Goal: Task Accomplishment & Management: Use online tool/utility

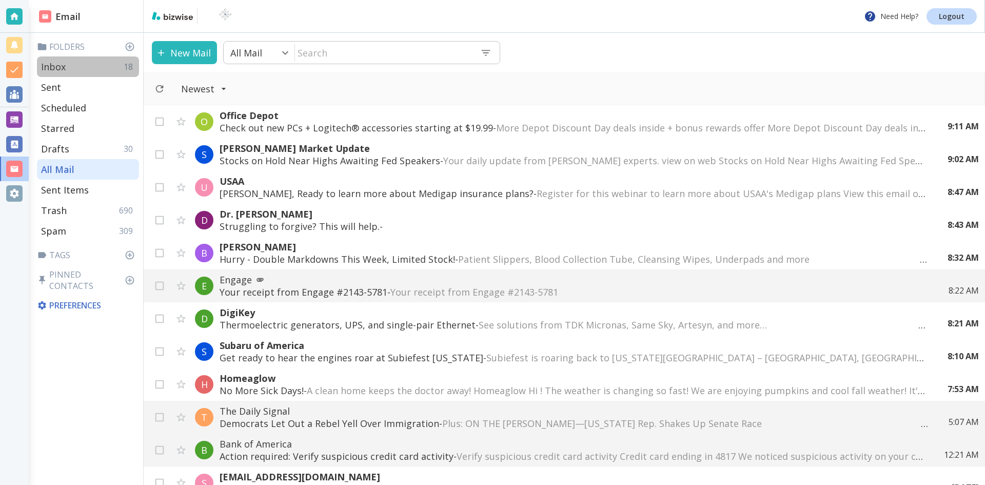
click at [59, 64] on p "Inbox" at bounding box center [53, 67] width 25 height 12
type input "0"
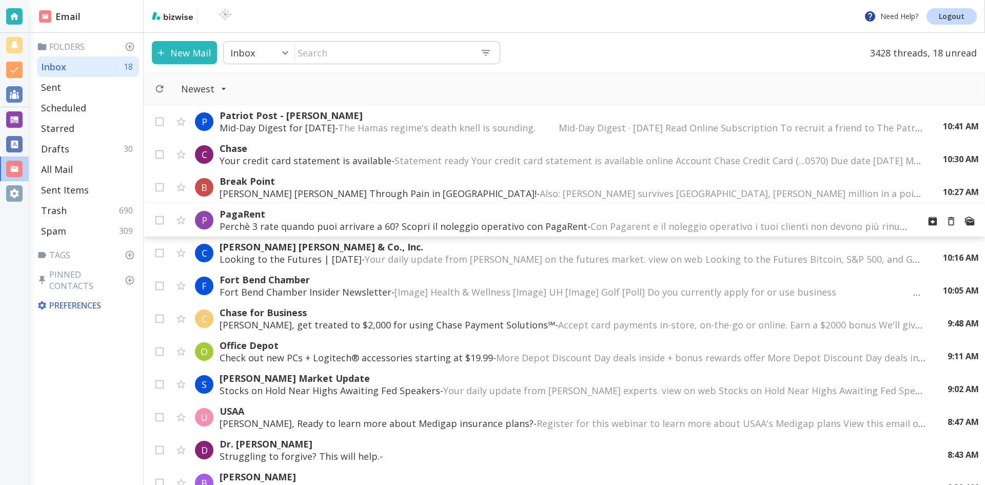
click at [452, 222] on p "Perchè 3 rate quando puoi arrivare a 60? Scopri il noleggio operativo con PagaR…" at bounding box center [565, 226] width 691 height 12
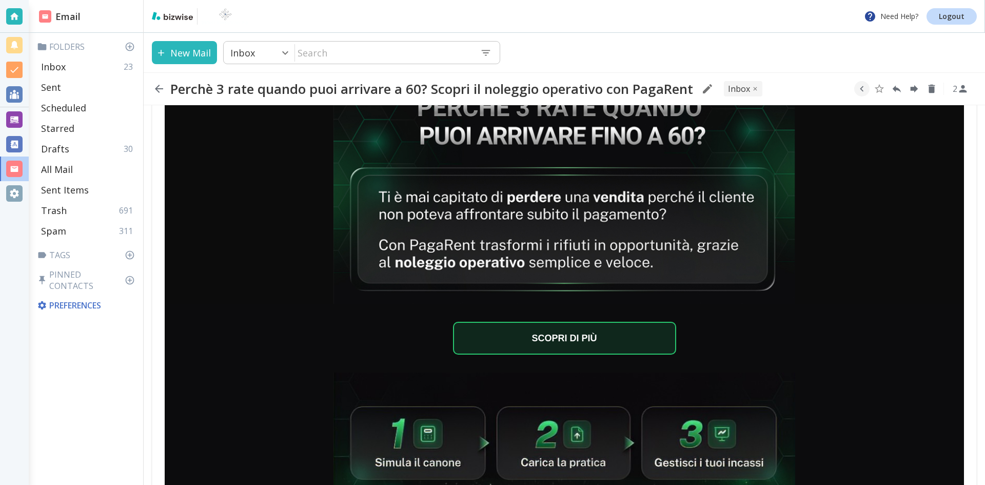
scroll to position [154, 0]
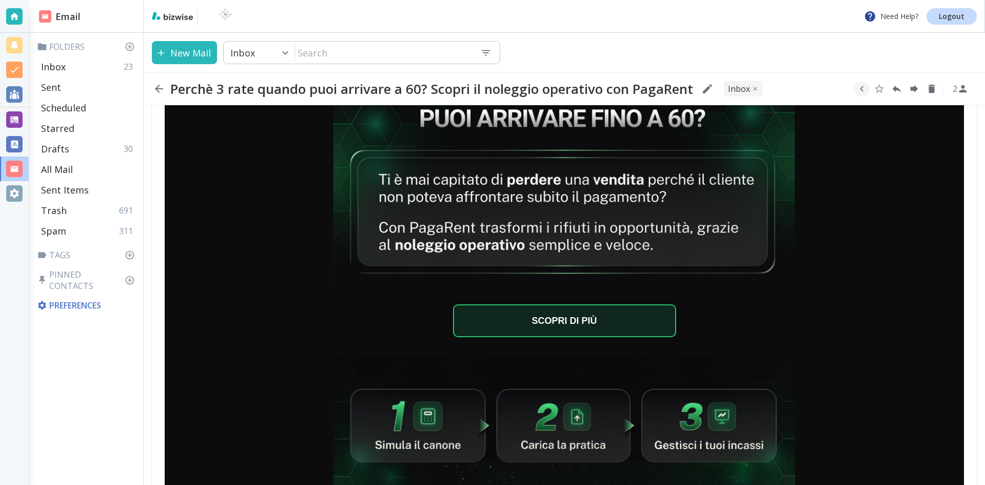
click at [156, 87] on icon "button" at bounding box center [159, 89] width 12 height 12
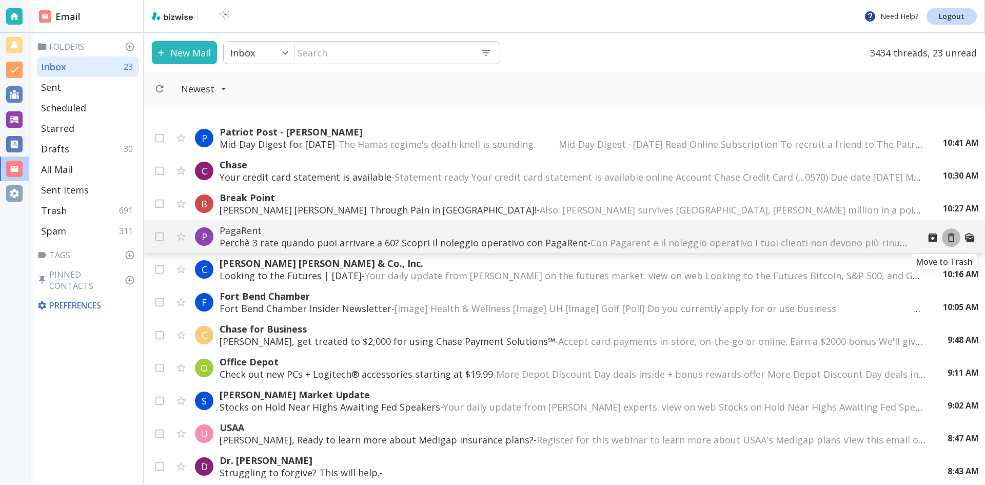
click at [948, 236] on icon "Move to Trash" at bounding box center [951, 237] width 7 height 9
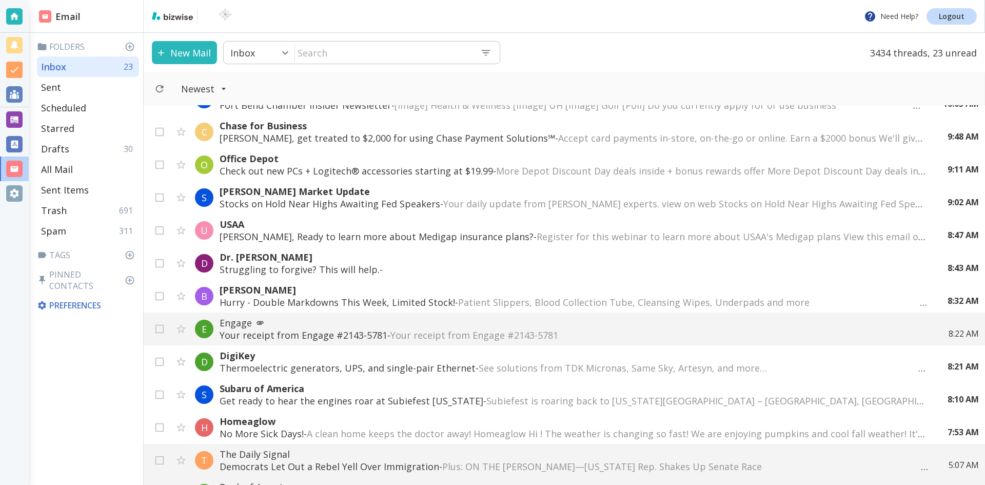
scroll to position [205, 0]
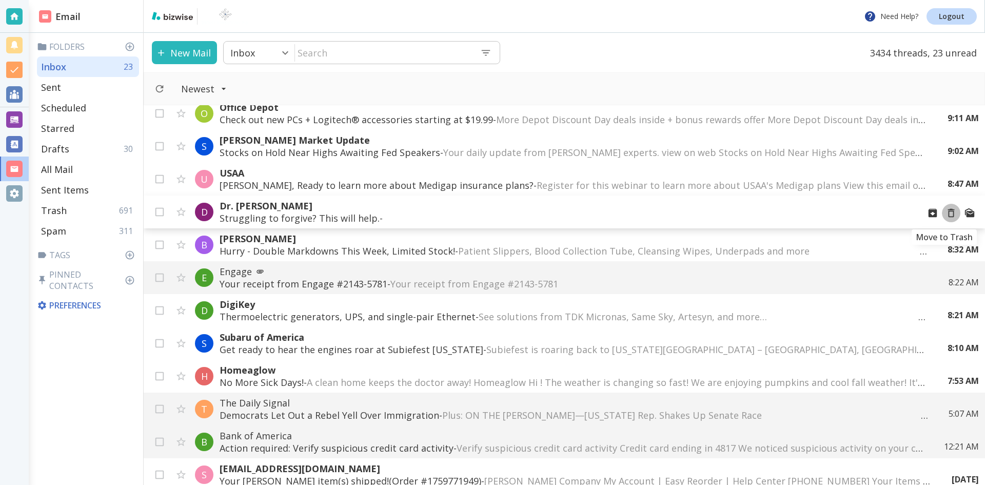
click at [945, 212] on icon "Move to Trash" at bounding box center [950, 212] width 11 height 11
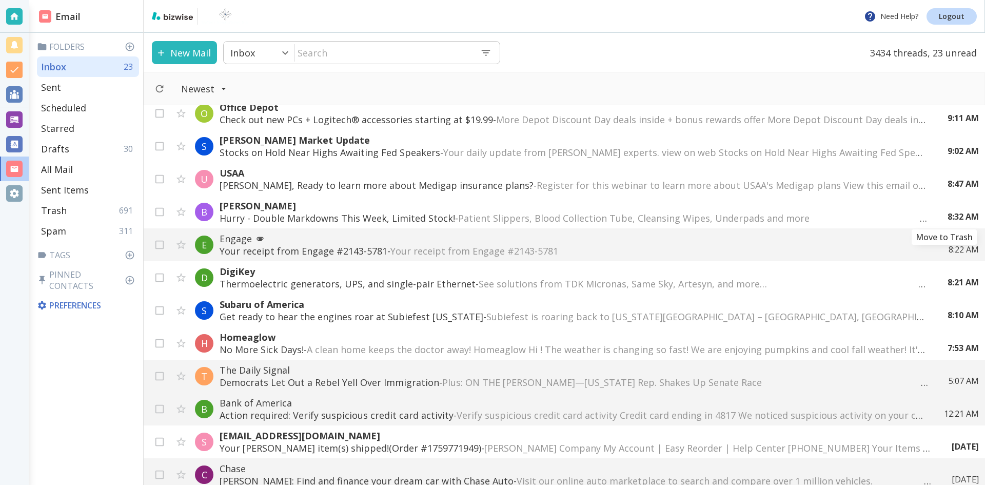
click at [0, 0] on icon "Move to Trash" at bounding box center [0, 0] width 0 height 0
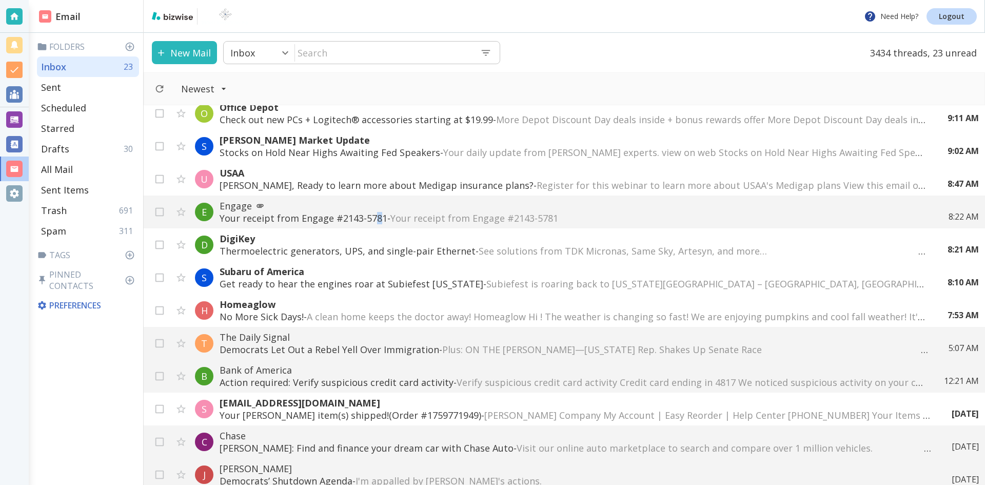
click at [375, 213] on p "Your receipt from Engage #2143-5781 - Your receipt from Engage #2143-5781 ͏ ͏ ͏…" at bounding box center [574, 218] width 708 height 12
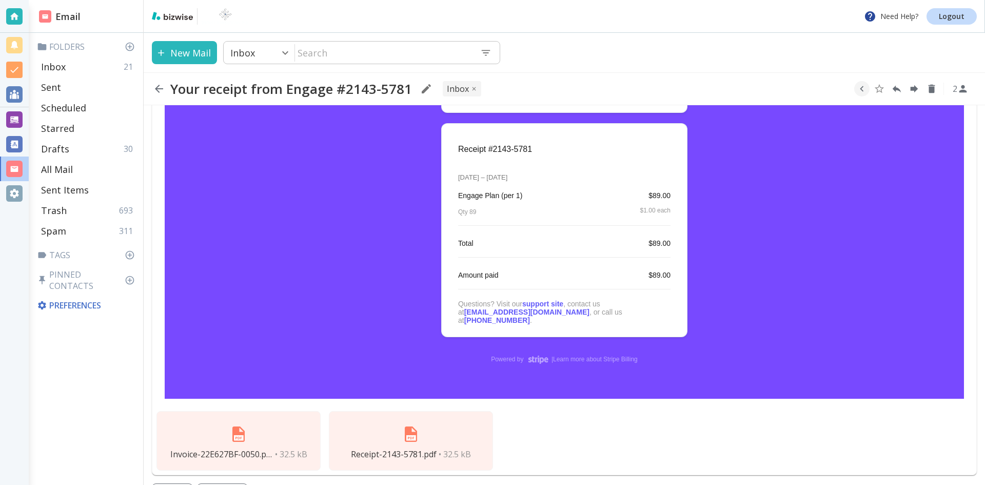
scroll to position [300, 0]
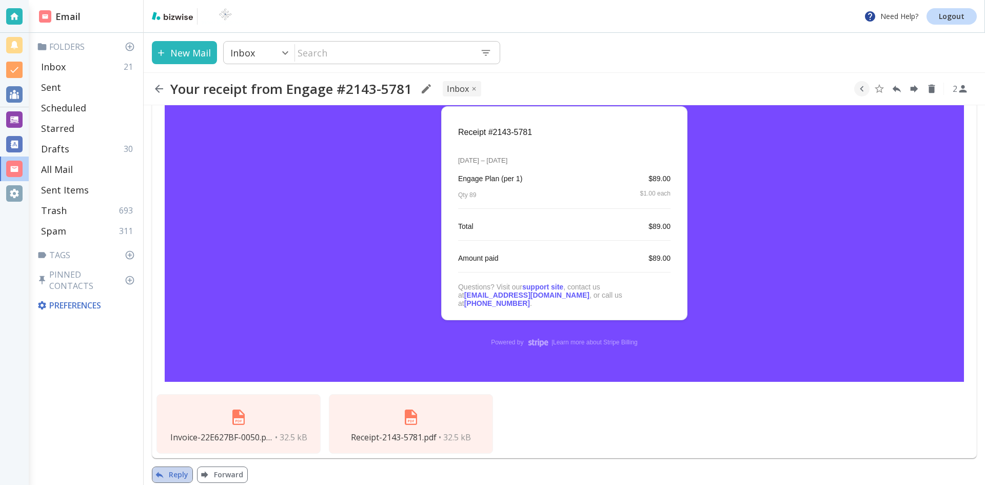
click at [174, 466] on button "Reply" at bounding box center [172, 474] width 41 height 16
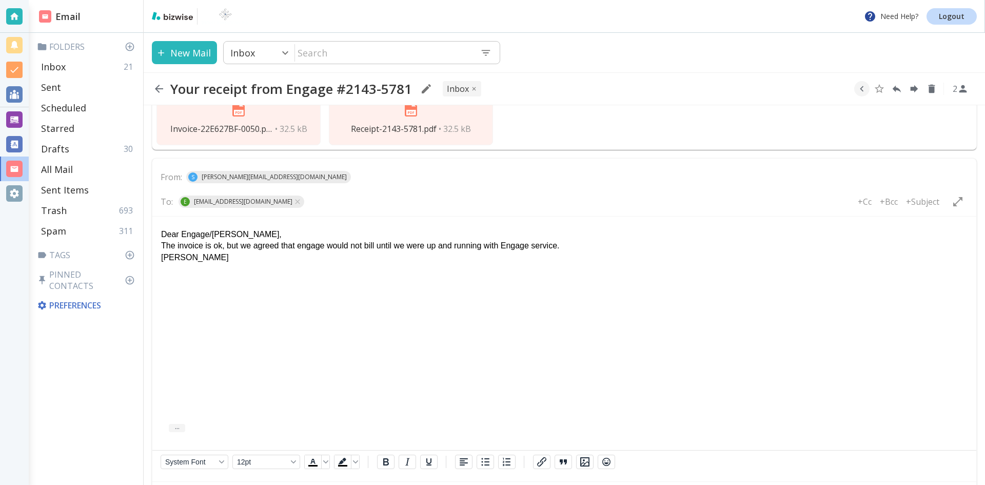
scroll to position [637, 0]
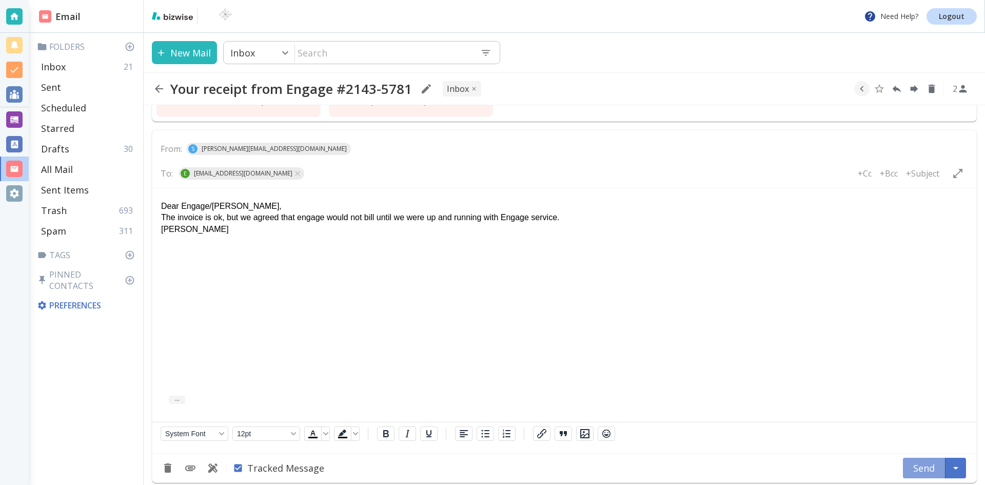
click at [916, 458] on button "Send" at bounding box center [924, 468] width 43 height 21
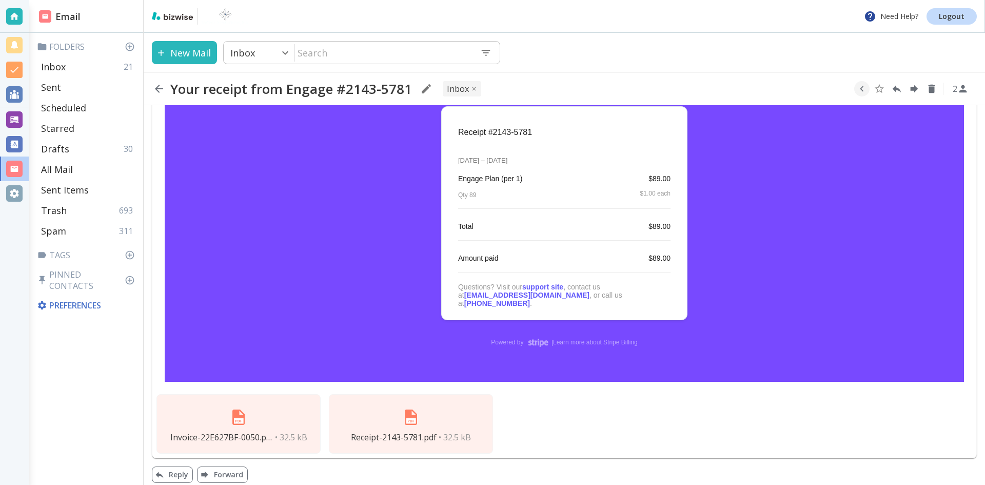
scroll to position [422, 0]
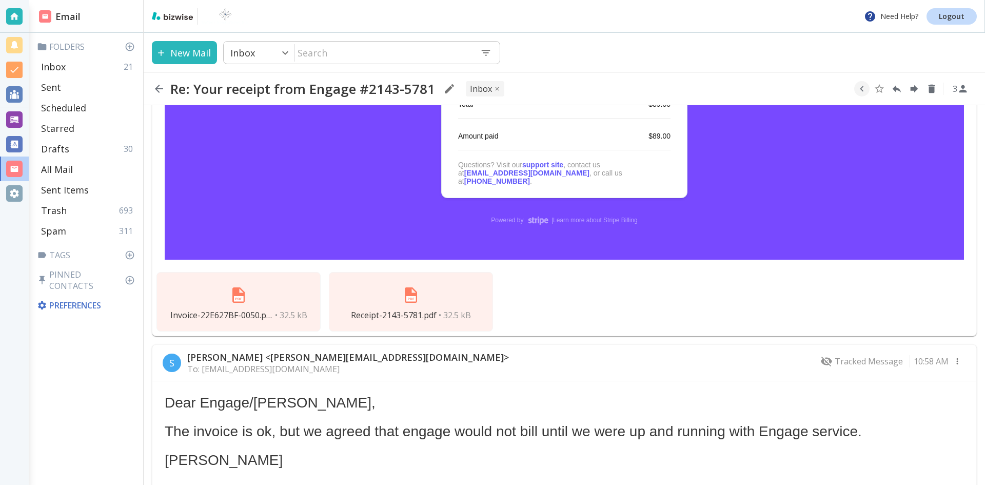
click at [682, 293] on div "Invoice-22E627BF-0050.pdf • 32.5 kB Receipt-2143-5781.pdf • 32.5 kB" at bounding box center [564, 302] width 824 height 68
click at [639, 285] on div "Invoice-22E627BF-0050.pdf • 32.5 kB Receipt-2143-5781.pdf • 32.5 kB" at bounding box center [564, 302] width 824 height 68
click at [159, 87] on icon "button" at bounding box center [159, 89] width 12 height 12
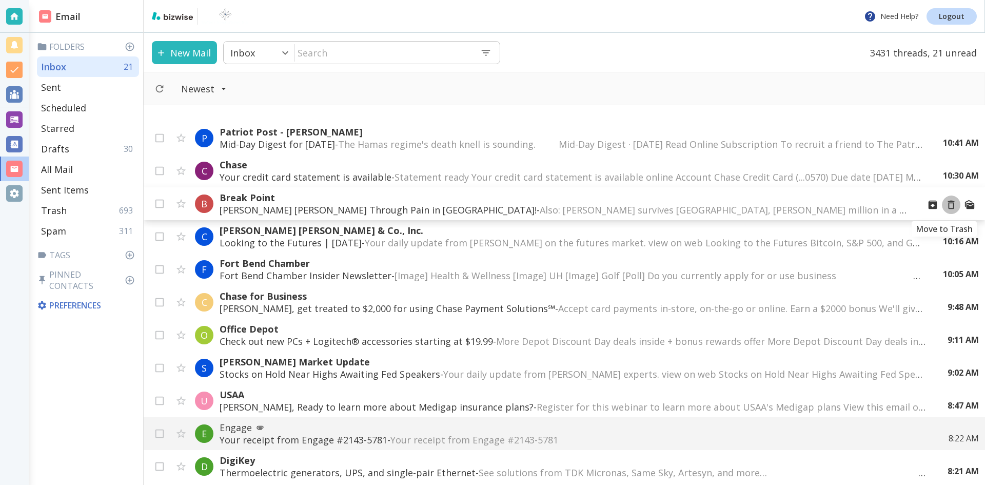
click at [945, 204] on icon "Move to Trash" at bounding box center [950, 204] width 11 height 11
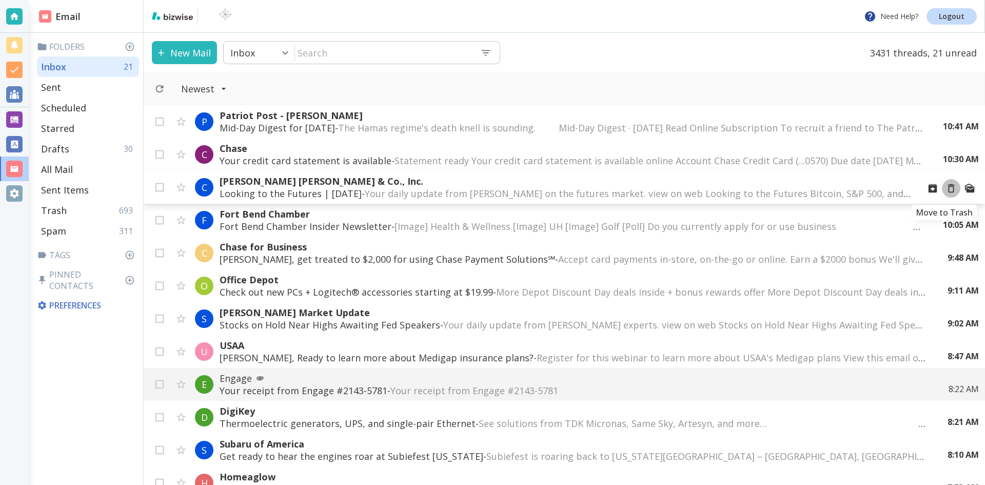
click at [945, 188] on icon "Move to Trash" at bounding box center [950, 188] width 11 height 11
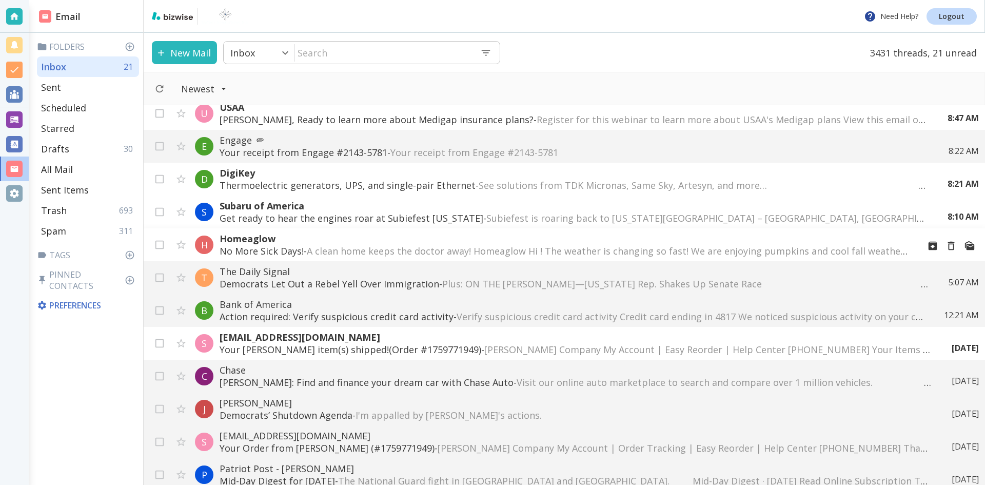
scroll to position [256, 0]
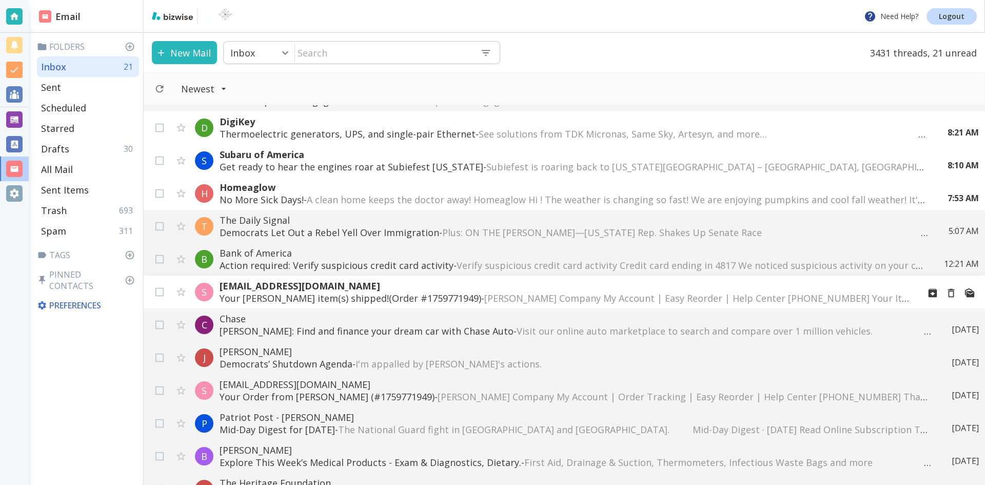
click at [405, 293] on p "Your [PERSON_NAME] item(s) shipped!(Order #1759771949) - [PERSON_NAME] Company …" at bounding box center [565, 298] width 691 height 12
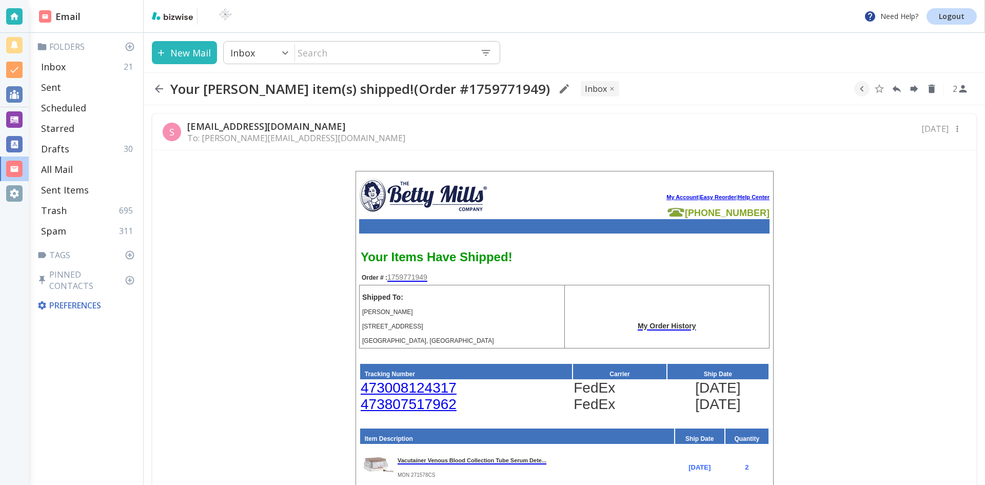
scroll to position [51, 0]
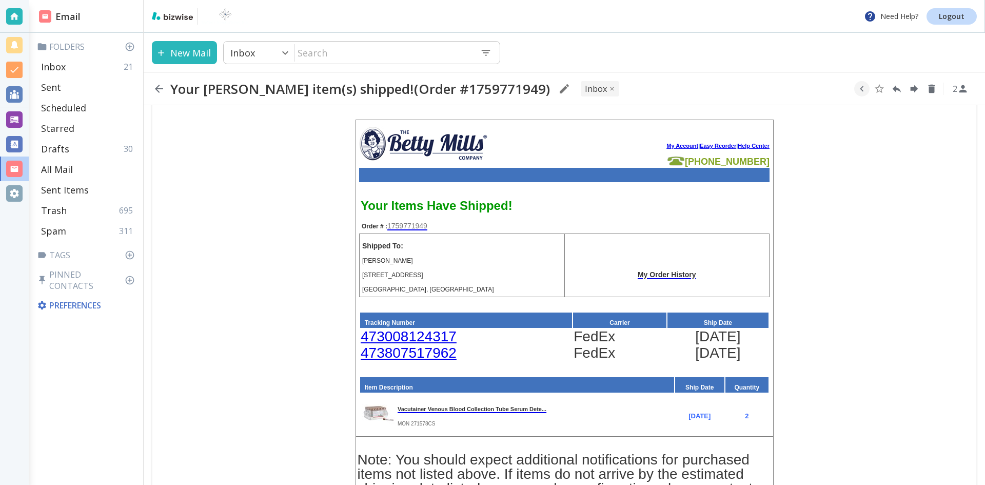
click at [652, 272] on font "My Order History" at bounding box center [667, 274] width 58 height 8
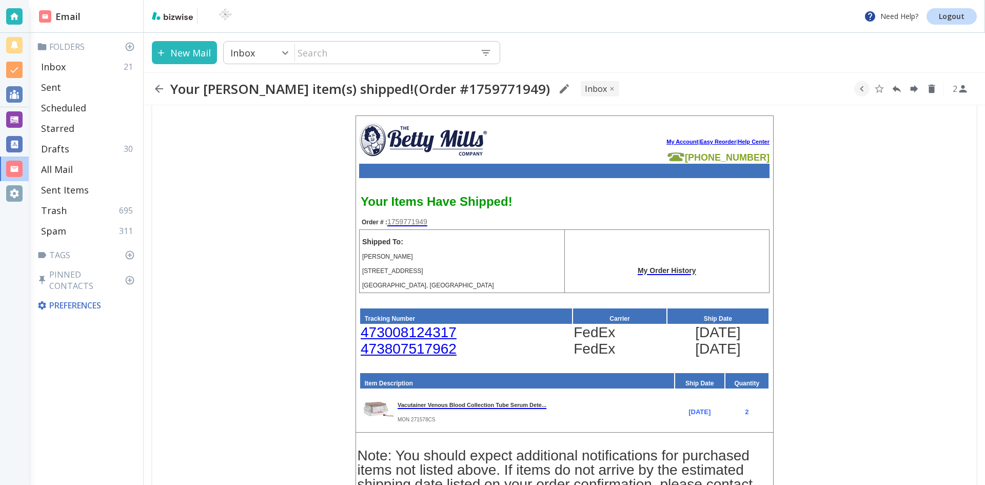
scroll to position [0, 0]
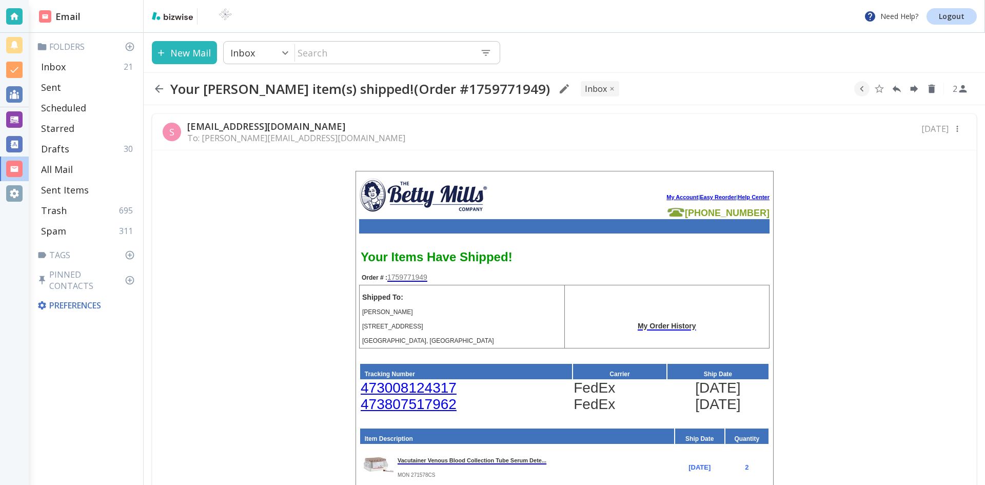
click at [158, 89] on icon "button" at bounding box center [159, 89] width 8 height 8
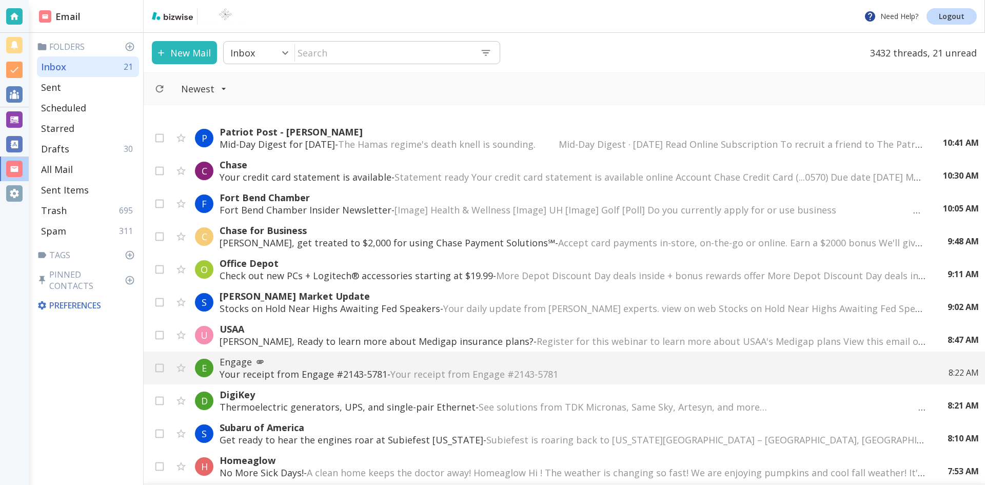
scroll to position [256, 0]
